Goal: Use online tool/utility: Utilize a website feature to perform a specific function

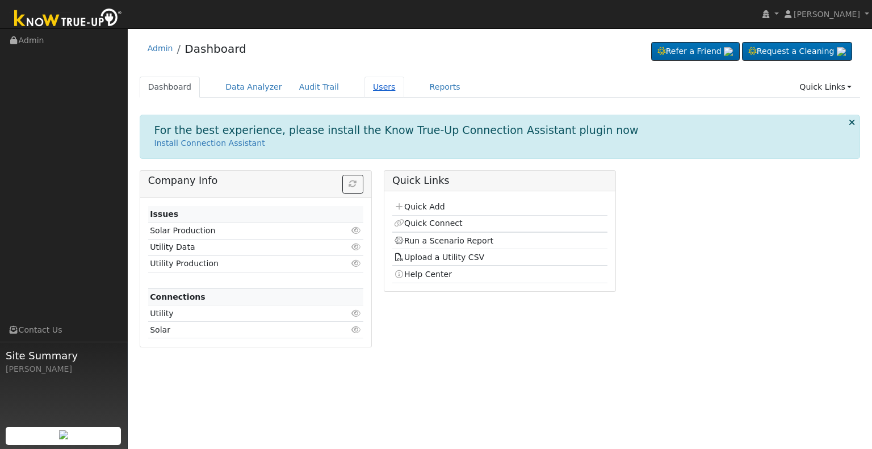
click at [365, 86] on link "Users" at bounding box center [385, 87] width 40 height 21
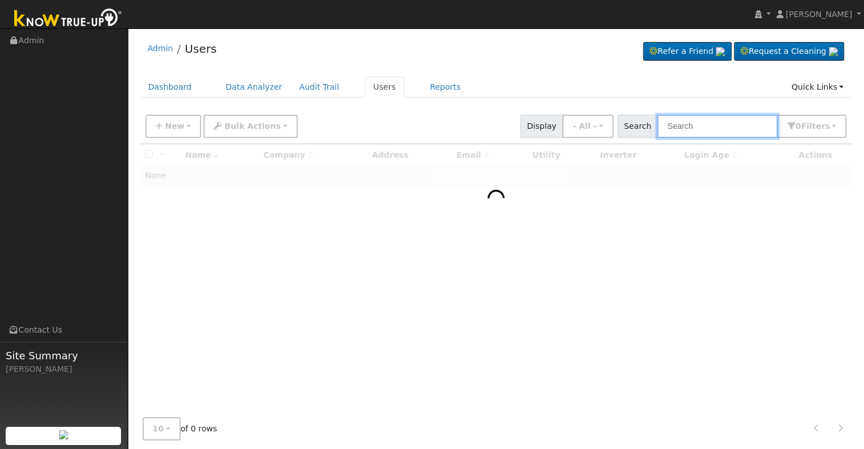
click at [711, 132] on input "text" at bounding box center [717, 126] width 120 height 23
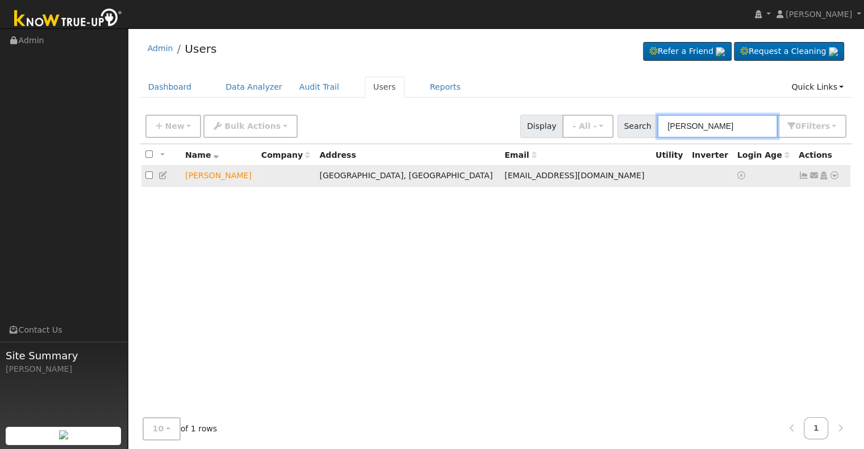
type input "jose calder"
click at [836, 178] on icon at bounding box center [834, 175] width 10 height 8
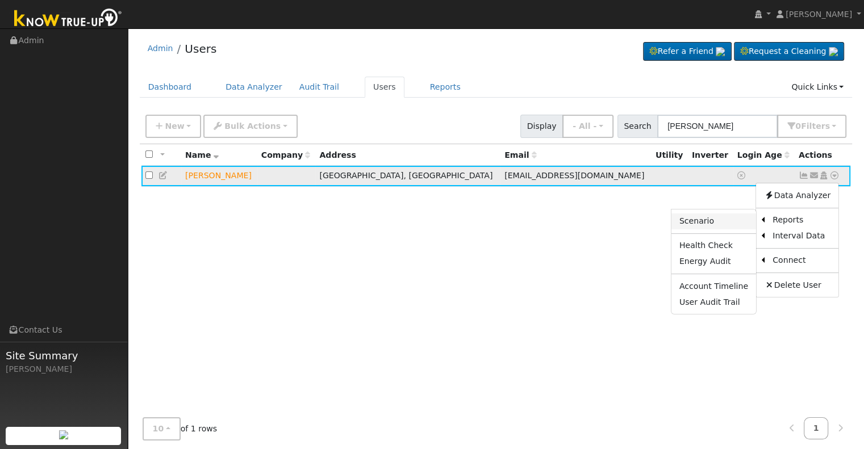
click at [726, 221] on link "Scenario" at bounding box center [713, 222] width 85 height 16
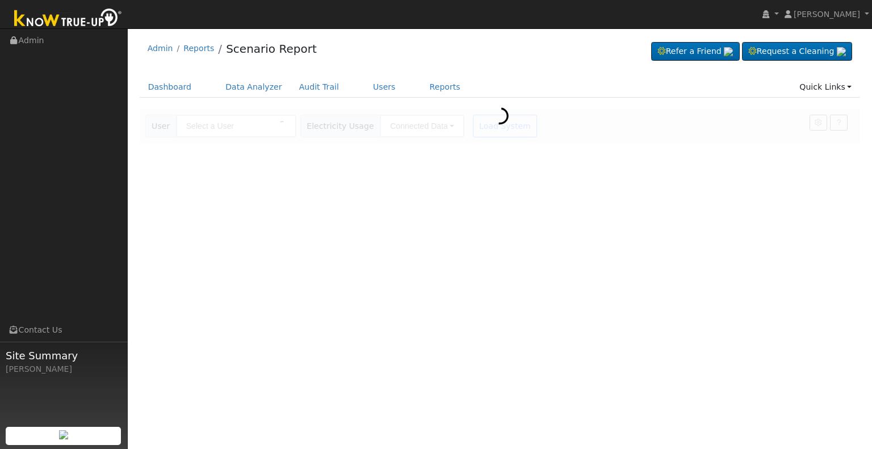
type input "[PERSON_NAME]"
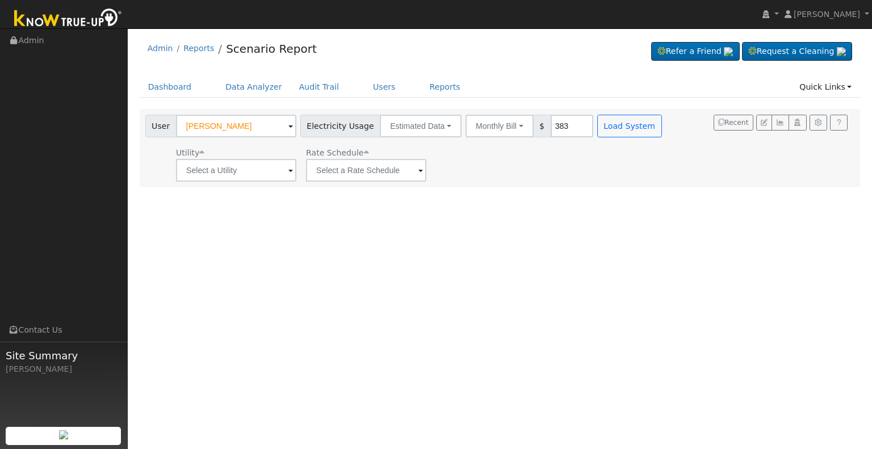
click at [288, 171] on span at bounding box center [290, 171] width 5 height 13
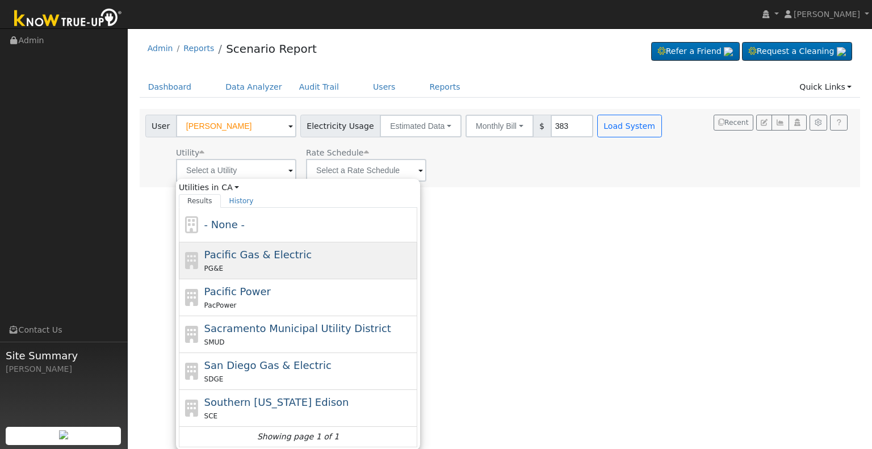
click at [324, 258] on div "Pacific Gas & Electric PG&E" at bounding box center [309, 260] width 211 height 27
type input "Pacific Gas & Electric"
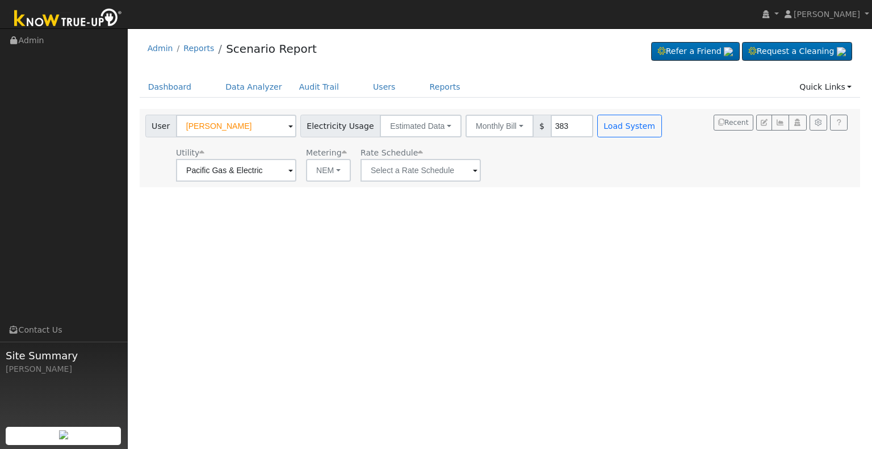
click at [293, 170] on span at bounding box center [290, 171] width 5 height 13
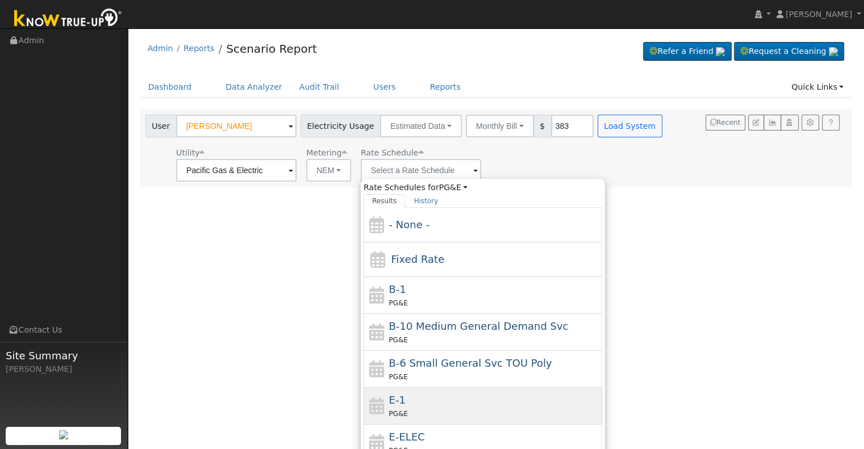
click at [441, 403] on div "E-1 PG&E" at bounding box center [494, 405] width 211 height 27
type input "E-1"
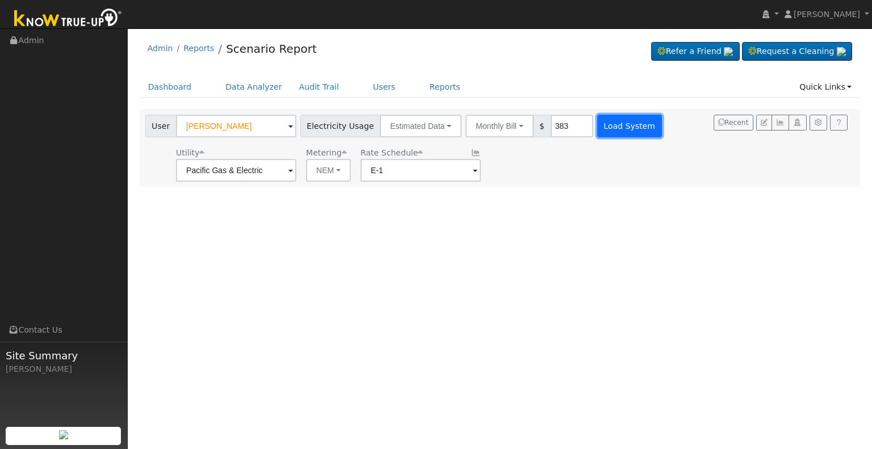
click at [618, 124] on button "Load System" at bounding box center [629, 126] width 65 height 23
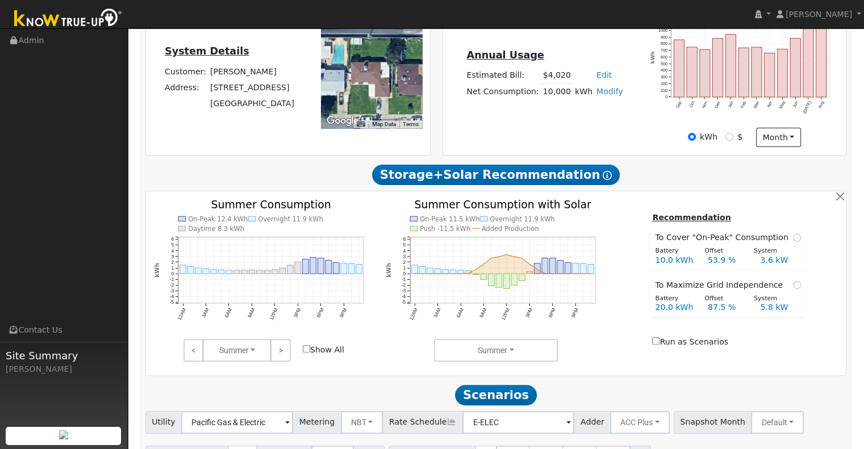
scroll to position [284, 0]
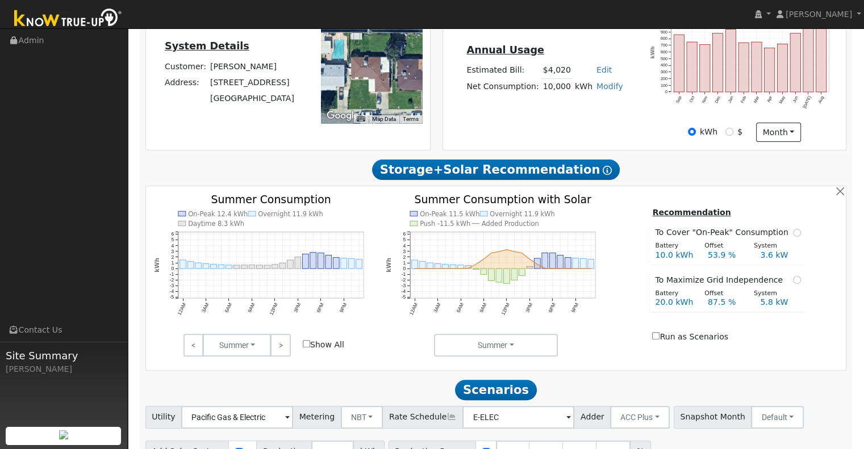
click at [600, 82] on link "Modify" at bounding box center [609, 86] width 27 height 9
click at [579, 96] on link "Add Consumption" at bounding box center [567, 104] width 95 height 16
type input "10000"
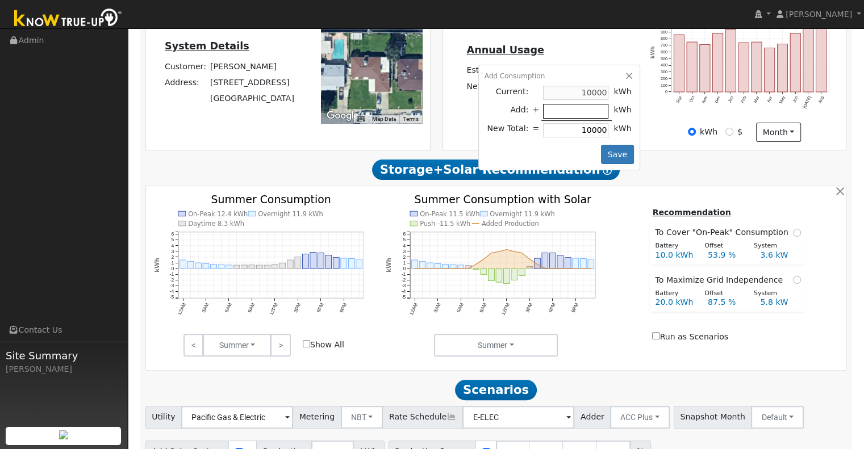
type input "-6"
type input "9994"
type input "-66"
type input "9934"
type input "-667"
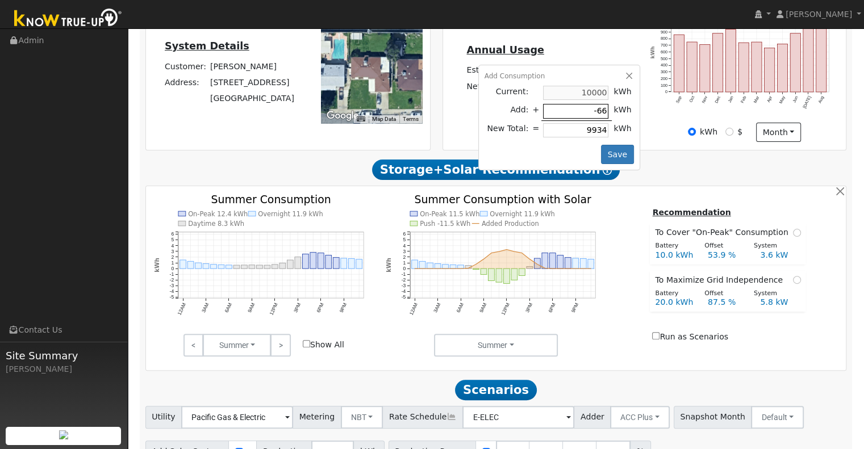
type input "9333"
type input "-667"
click at [630, 206] on div "Recommendation To Cover "On-Peak" Consumption Battery Offset System 10.0 kWh 53…" at bounding box center [728, 276] width 232 height 140
type input "10000"
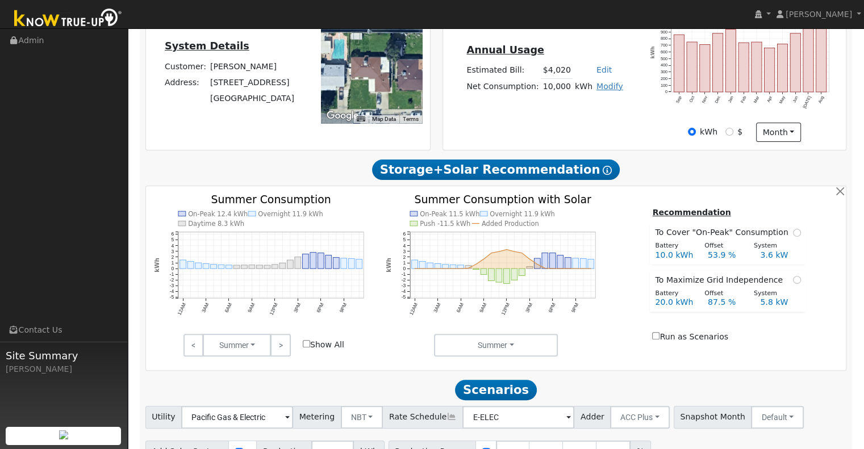
click at [600, 82] on link "Modify" at bounding box center [609, 86] width 27 height 9
click at [593, 96] on link "Add Consumption" at bounding box center [567, 104] width 95 height 16
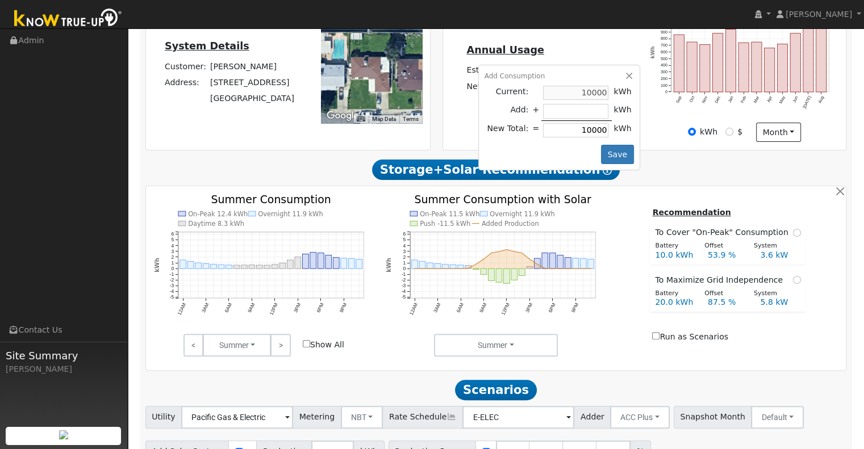
type input "-6"
type input "9994"
type input "-66"
type input "9934"
type input "-667"
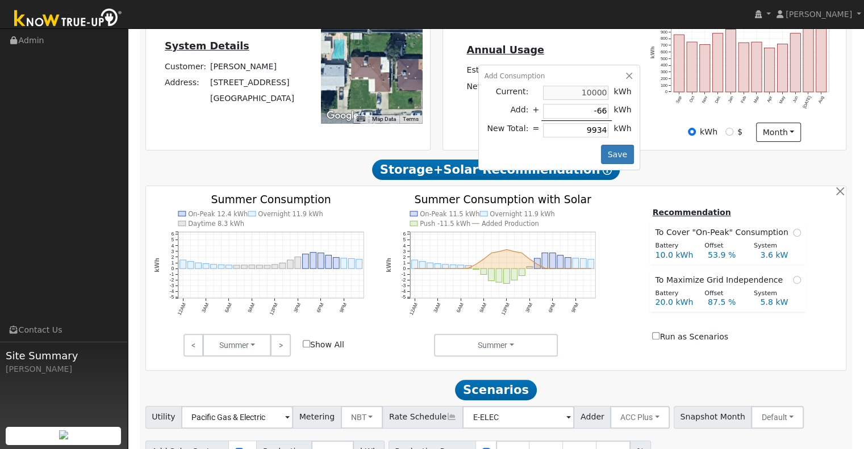
type input "9333"
type input "-667"
click at [620, 145] on button "Save" at bounding box center [617, 154] width 33 height 19
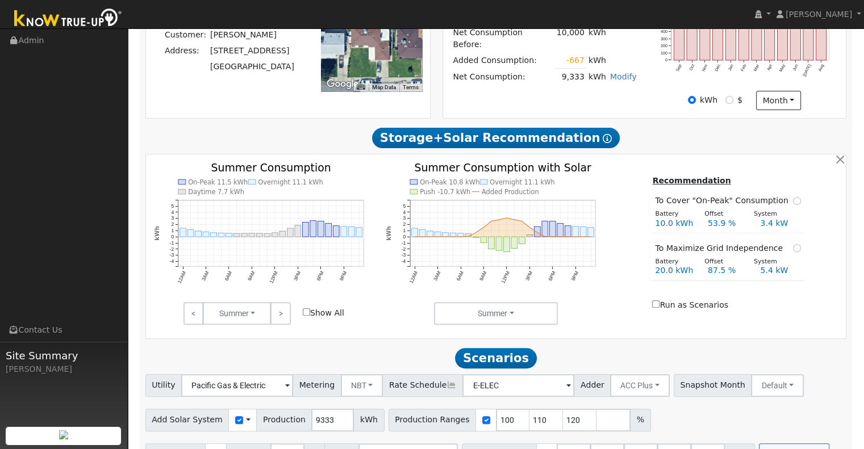
scroll to position [329, 0]
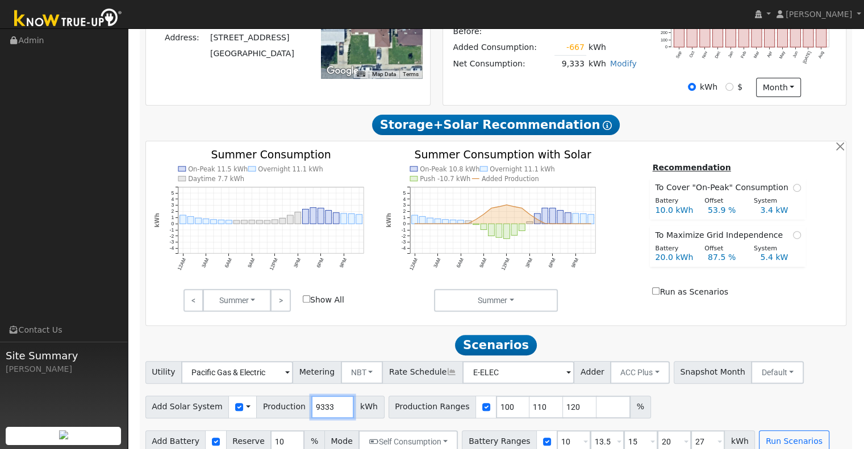
drag, startPoint x: 325, startPoint y: 394, endPoint x: 282, endPoint y: 396, distance: 43.8
click at [282, 396] on div "Add Solar System Use CSV Data Production 9333 kWh" at bounding box center [264, 407] width 239 height 23
type input "11898"
click at [623, 430] on input "15" at bounding box center [640, 441] width 34 height 23
type input "20"
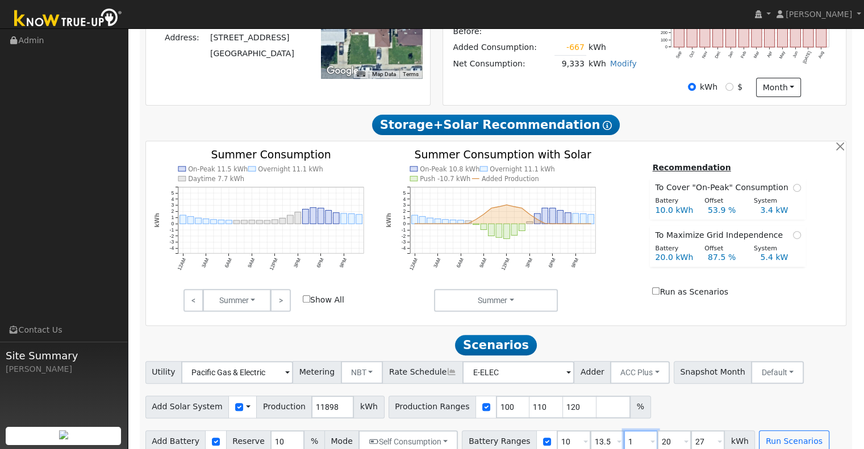
type input "27"
type input "2"
click at [563, 396] on input "120" at bounding box center [580, 407] width 34 height 23
type input "1"
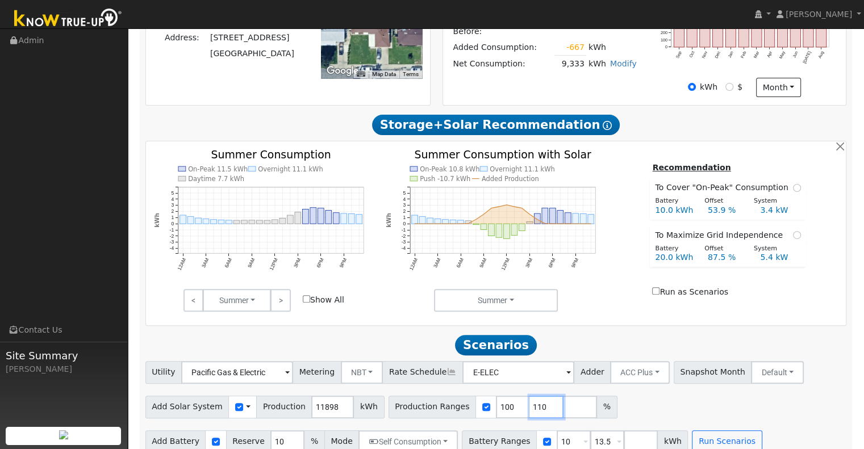
click at [529, 396] on input "110" at bounding box center [546, 407] width 34 height 23
type input "1"
click at [559, 430] on input "10" at bounding box center [573, 441] width 34 height 23
type input "13.5"
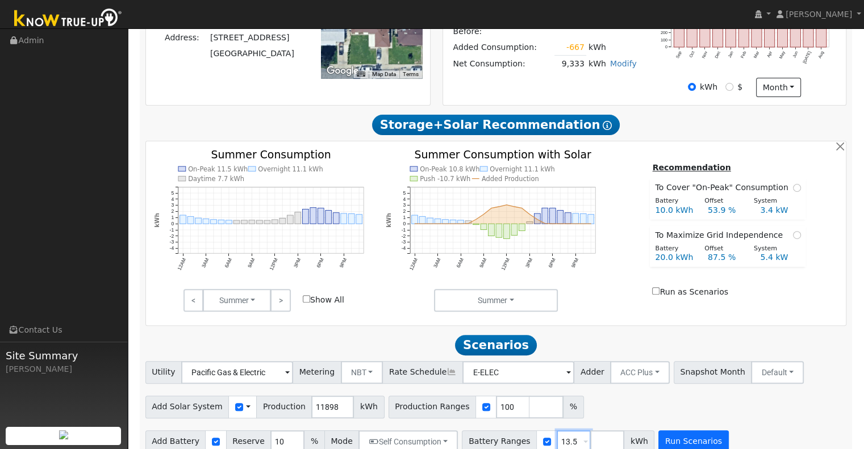
type input "13.5"
click at [663, 430] on button "Run Scenarios" at bounding box center [693, 441] width 70 height 23
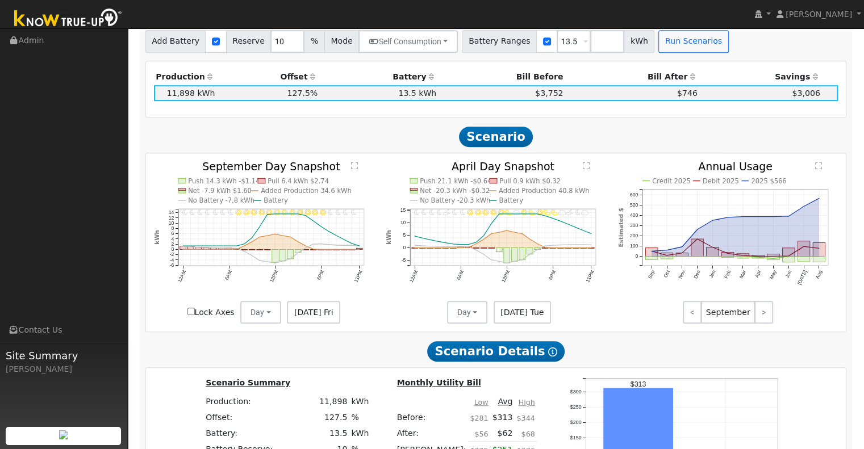
scroll to position [973, 0]
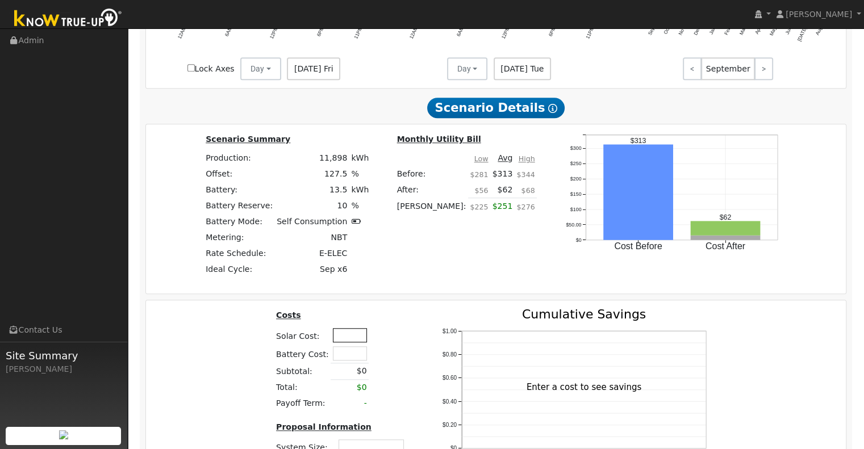
click at [336, 328] on input "text" at bounding box center [350, 335] width 34 height 14
type input "$20,000"
click at [342, 346] on input "text" at bounding box center [350, 353] width 34 height 14
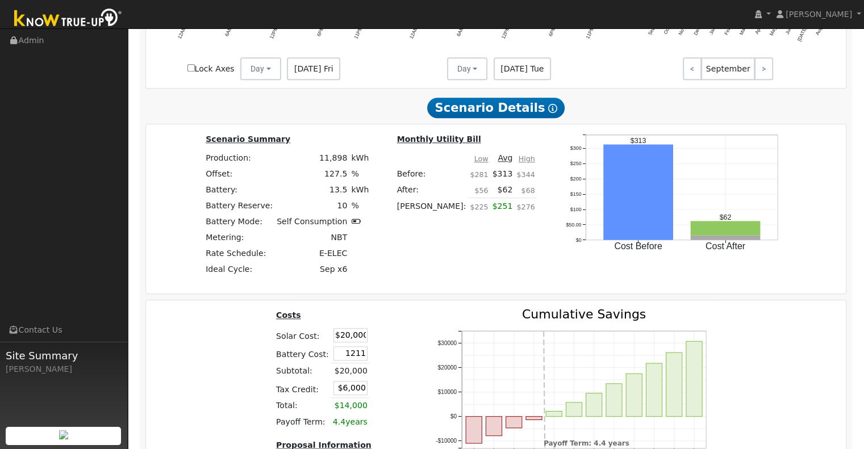
type input "$1,211"
type input "$6,363"
click at [394, 308] on th at bounding box center [400, 317] width 20 height 18
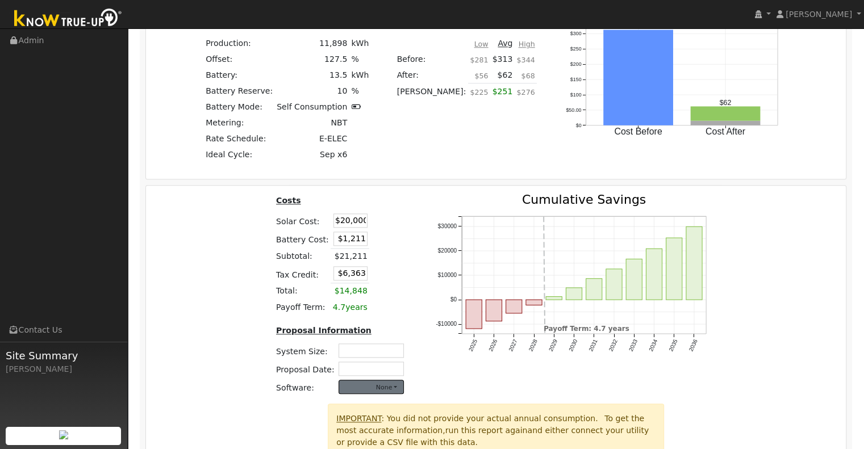
scroll to position [1105, 0]
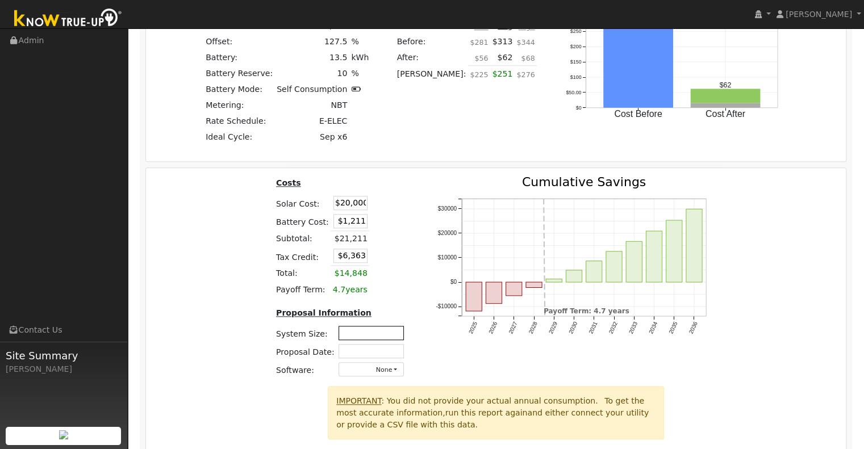
click at [357, 326] on input "text" at bounding box center [370, 333] width 65 height 14
type input "7.38"
click at [374, 344] on input "text" at bounding box center [370, 351] width 65 height 14
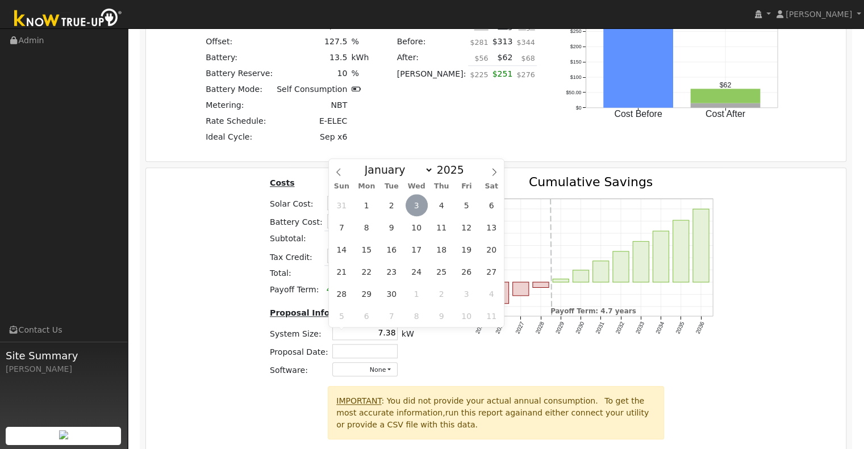
click at [419, 207] on span "3" at bounding box center [416, 205] width 22 height 22
type input "[DATE]"
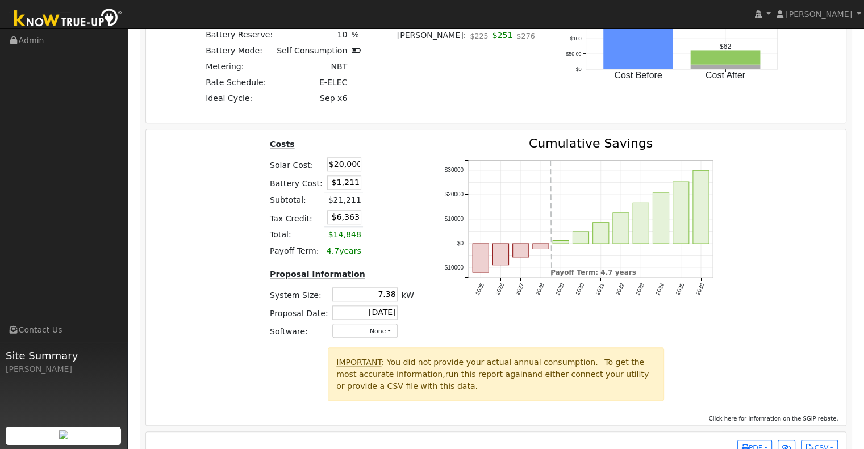
scroll to position [1153, 0]
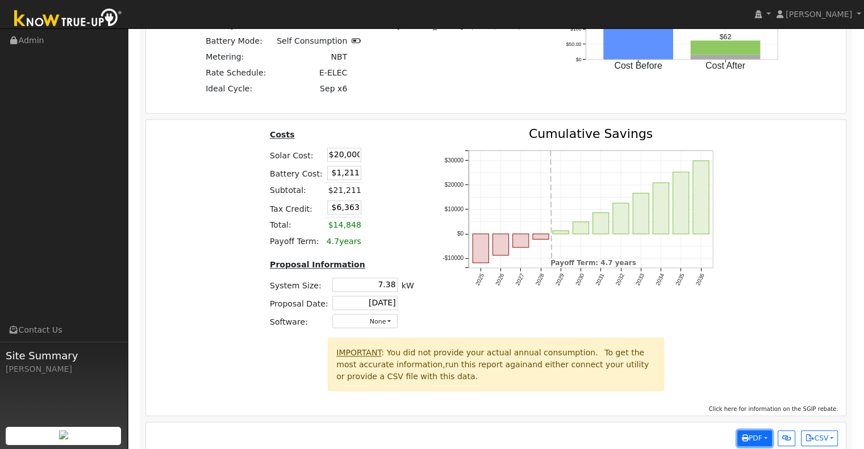
click at [765, 430] on button "PDF" at bounding box center [754, 438] width 35 height 16
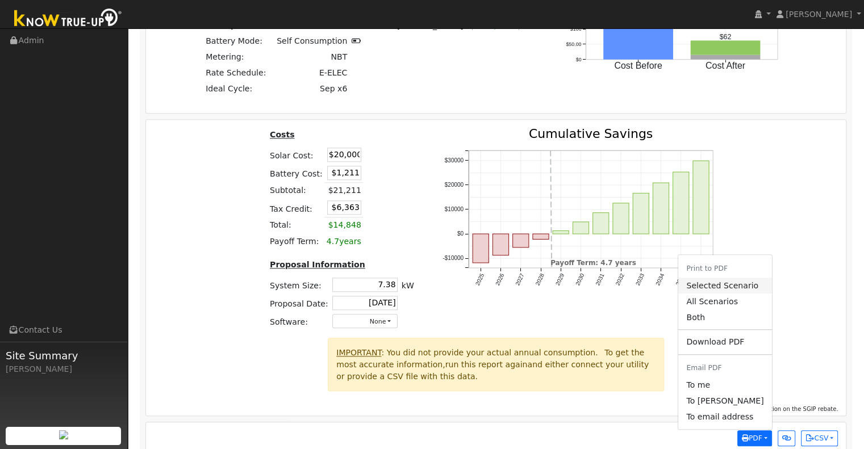
click at [738, 278] on link "Selected Scenario" at bounding box center [724, 286] width 93 height 16
